Goal: Task Accomplishment & Management: Manage account settings

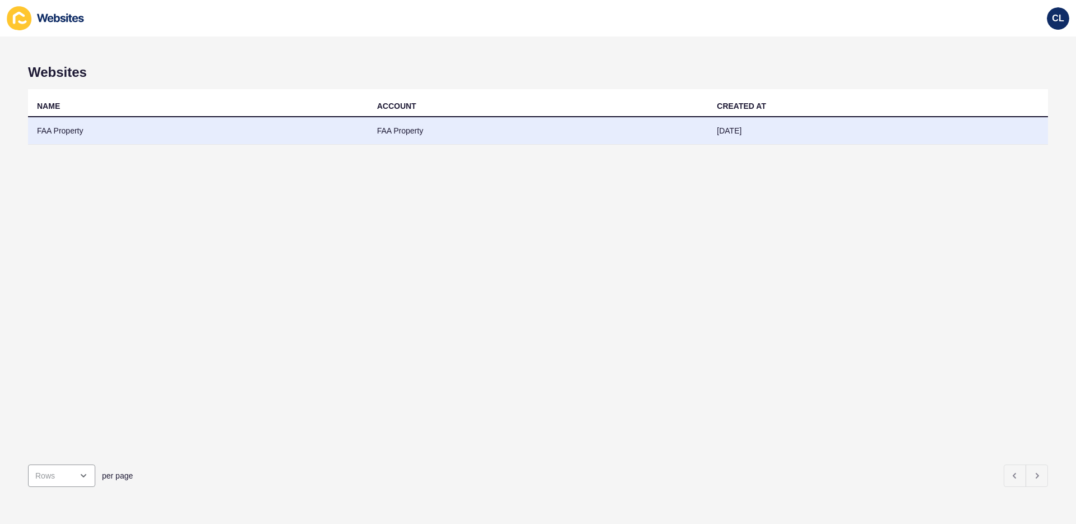
click at [164, 132] on td "FAA Property" at bounding box center [198, 130] width 340 height 27
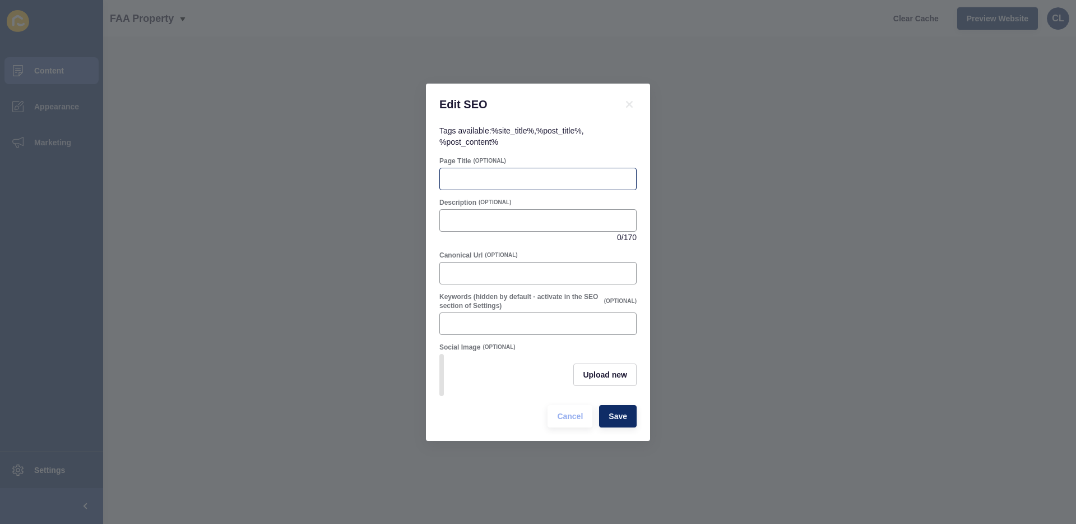
click at [520, 186] on div at bounding box center [538, 179] width 197 height 22
click at [635, 100] on icon at bounding box center [629, 104] width 13 height 13
click at [489, 179] on input "Page Title" at bounding box center [538, 178] width 183 height 11
paste input "What Is Negative Gearing in [GEOGRAPHIC_DATA] Simple Guide For 2025"
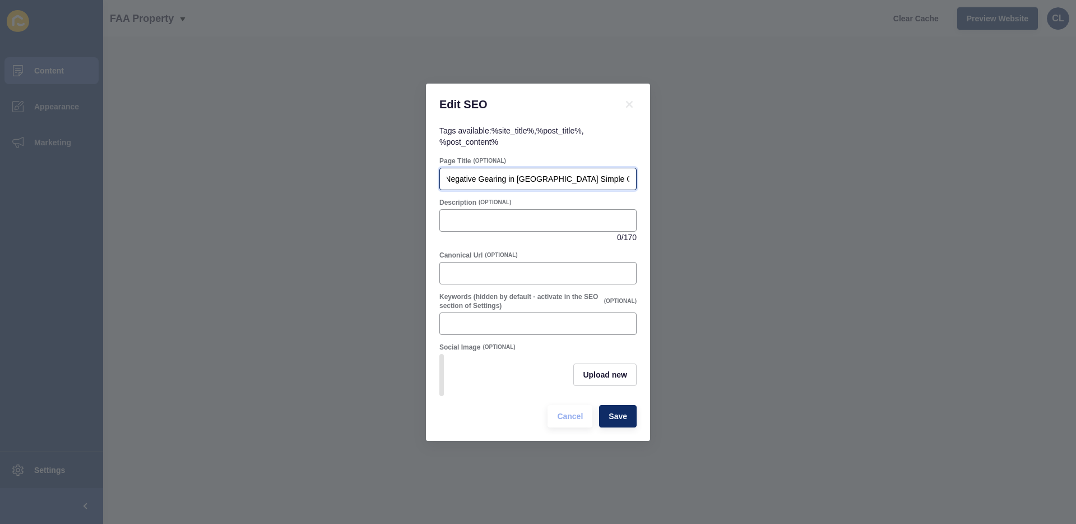
type input "What Is Negative Gearing in [GEOGRAPHIC_DATA] Simple Guide For 2025"
click at [518, 216] on input "Description" at bounding box center [538, 220] width 183 height 11
paste input "Learn what is negative gearing in [GEOGRAPHIC_DATA], the 2025 tax settings, ris…"
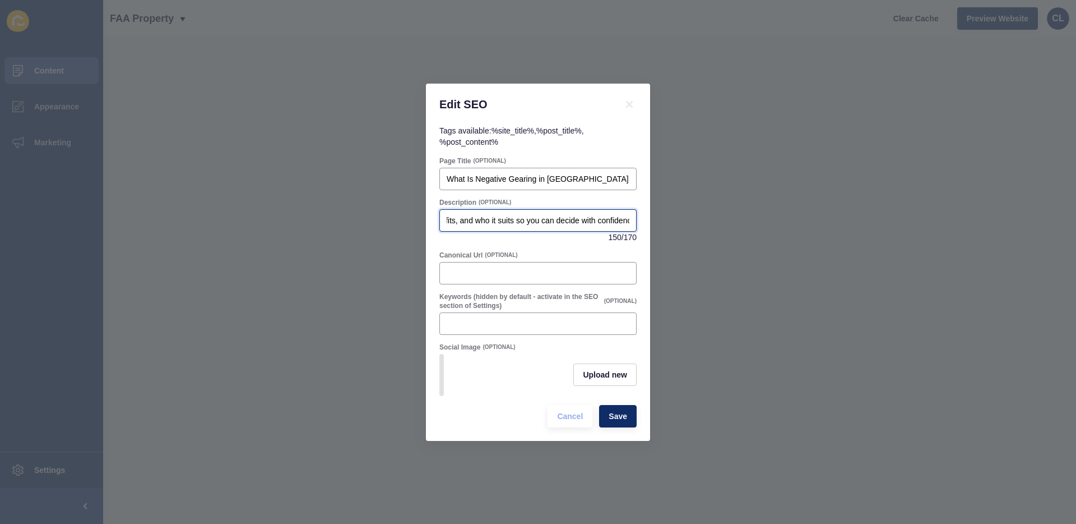
type input "Learn what is negative gearing in [GEOGRAPHIC_DATA], the 2025 tax settings, ris…"
click at [490, 325] on input "Keywords (hidden by default - activate in the SEO section of Settings)" at bounding box center [538, 323] width 183 height 11
paste input "What Is Negative Gearing in [GEOGRAPHIC_DATA]"
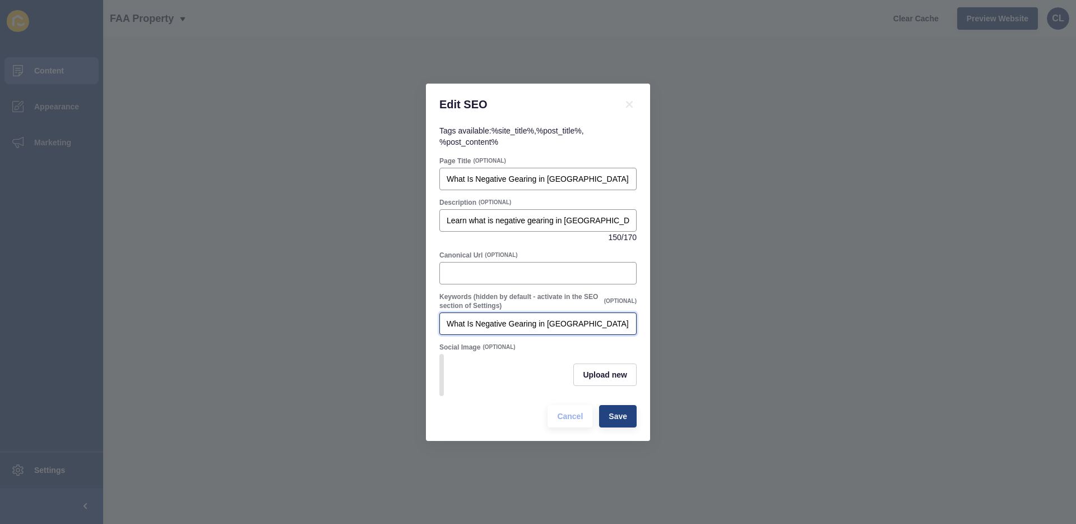
type input "What Is Negative Gearing in [GEOGRAPHIC_DATA]"
click at [620, 414] on span "Save" at bounding box center [618, 415] width 19 height 11
